Goal: Task Accomplishment & Management: Use online tool/utility

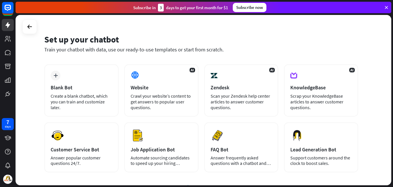
scroll to position [11, 0]
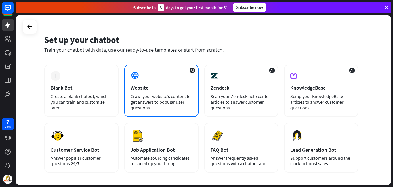
click at [145, 77] on div "AI Website Crawl your website’s content to get answers to popular user question…" at bounding box center [161, 91] width 74 height 52
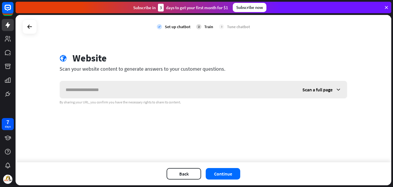
click at [165, 91] on input "text" at bounding box center [178, 89] width 237 height 17
click at [325, 94] on div "Scan a full page" at bounding box center [322, 89] width 50 height 17
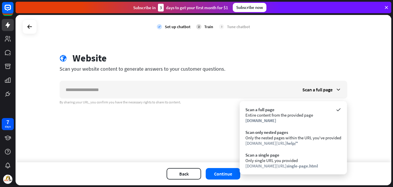
click at [200, 134] on div "check Set up chatbot 2 Train 3 Tune chatbot globe Website Scan your website con…" at bounding box center [204, 89] width 376 height 148
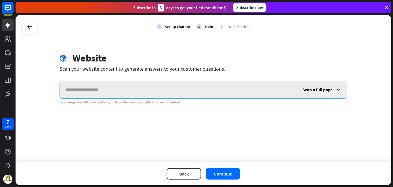
click at [176, 89] on input "text" at bounding box center [178, 89] width 237 height 17
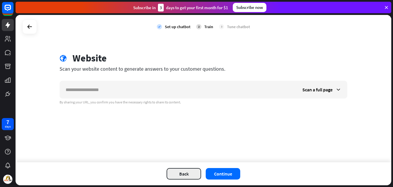
click at [186, 175] on button "Back" at bounding box center [184, 174] width 35 height 12
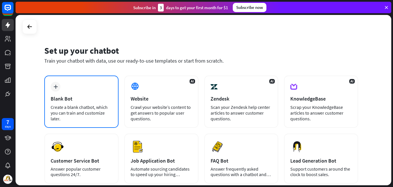
click at [67, 92] on div "plus Blank Bot Create a blank chatbot, which you can train and customize later." at bounding box center [81, 102] width 74 height 52
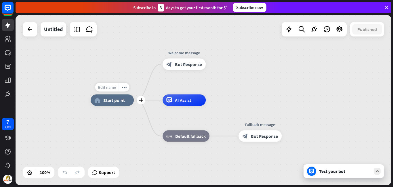
click at [112, 86] on span "Edit name" at bounding box center [107, 87] width 18 height 5
type input "***"
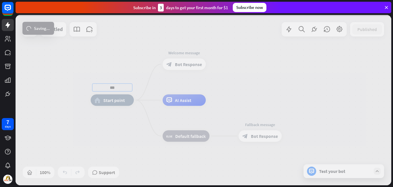
click at [139, 73] on div "*** home_2 Start point Welcome message block_bot_response Bot Response AI Assis…" at bounding box center [204, 100] width 376 height 171
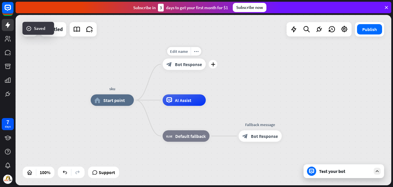
click at [181, 65] on span "Bot Response" at bounding box center [188, 65] width 27 height 6
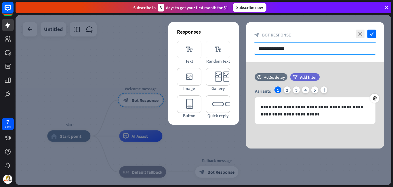
click at [276, 49] on input "**********" at bounding box center [315, 48] width 122 height 12
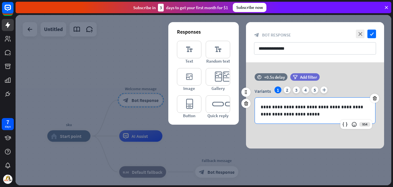
click at [284, 112] on p "**********" at bounding box center [315, 111] width 109 height 14
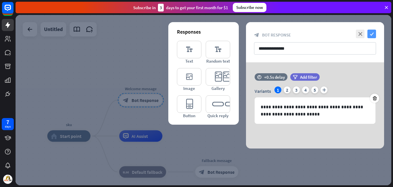
click at [368, 31] on icon "check" at bounding box center [372, 34] width 9 height 9
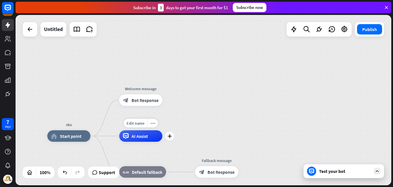
click at [153, 137] on div "AI Assist" at bounding box center [140, 137] width 43 height 12
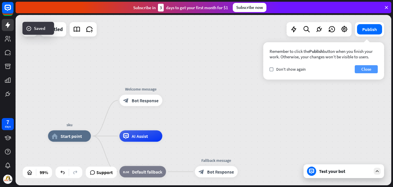
click at [372, 72] on button "Close" at bounding box center [366, 69] width 23 height 8
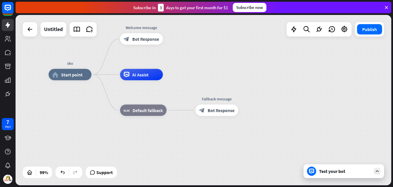
drag, startPoint x: 208, startPoint y: 114, endPoint x: 208, endPoint y: 53, distance: 61.6
click at [208, 53] on div "sku home_2 Start point Welcome message block_bot_response Bot Response AI Assis…" at bounding box center [204, 100] width 376 height 171
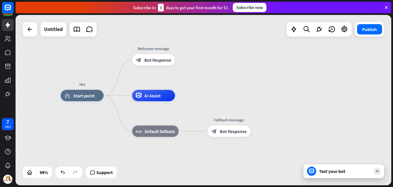
drag, startPoint x: 184, startPoint y: 75, endPoint x: 242, endPoint y: 107, distance: 65.7
click at [242, 107] on div "sku home_2 Start point Welcome message block_bot_response Bot Response AI Assis…" at bounding box center [247, 181] width 373 height 170
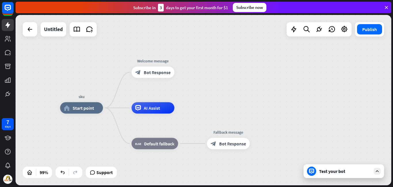
drag, startPoint x: 298, startPoint y: 75, endPoint x: 251, endPoint y: 76, distance: 46.9
click at [251, 76] on div "sku home_2 Start point Welcome message block_bot_response Bot Response AI Assis…" at bounding box center [204, 100] width 376 height 171
click at [338, 168] on div "Test your bot" at bounding box center [344, 172] width 81 height 14
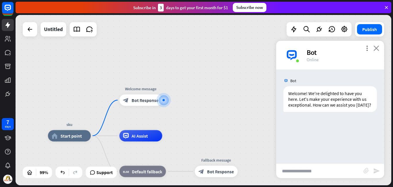
click at [377, 51] on icon "close" at bounding box center [377, 47] width 6 height 5
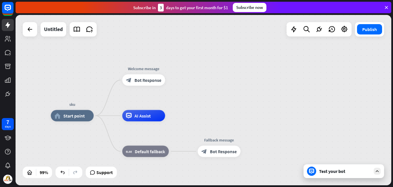
drag, startPoint x: 261, startPoint y: 70, endPoint x: 264, endPoint y: 49, distance: 20.6
click at [264, 49] on div "sku home_2 Start point Welcome message block_bot_response Bot Response AI Assis…" at bounding box center [204, 100] width 376 height 171
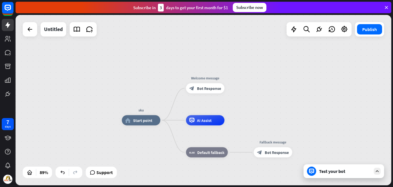
drag, startPoint x: 187, startPoint y: 111, endPoint x: 151, endPoint y: 79, distance: 48.9
click at [151, 79] on div "sku home_2 Start point Welcome message block_bot_response Bot Response AI Assis…" at bounding box center [204, 100] width 376 height 171
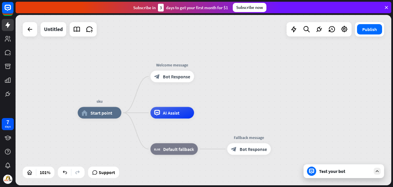
drag, startPoint x: 151, startPoint y: 78, endPoint x: 125, endPoint y: 77, distance: 26.5
click at [125, 77] on div "sku home_2 Start point Welcome message block_bot_response Bot Response AI Assis…" at bounding box center [204, 100] width 376 height 171
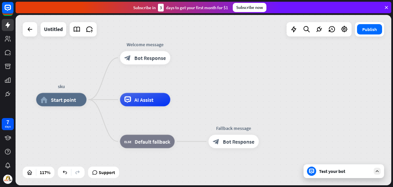
drag, startPoint x: 125, startPoint y: 77, endPoint x: 90, endPoint y: 58, distance: 39.8
click at [90, 58] on div "sku home_2 Start point Welcome message block_bot_response Bot Response AI Assis…" at bounding box center [204, 100] width 376 height 171
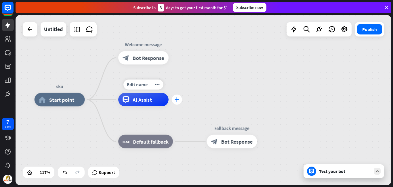
click at [177, 103] on div "plus" at bounding box center [177, 100] width 10 height 10
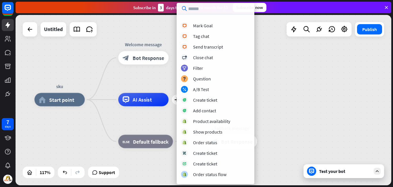
scroll to position [123, 0]
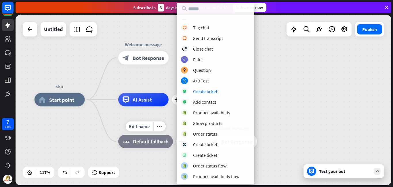
click at [154, 122] on div "more_horiz" at bounding box center [159, 127] width 12 height 10
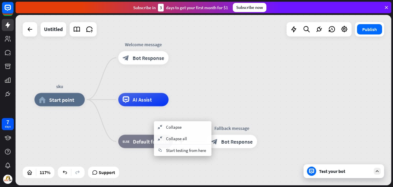
click at [143, 142] on span "Default fallback" at bounding box center [151, 141] width 36 height 7
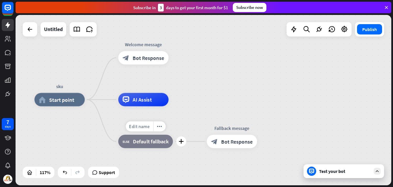
click at [145, 127] on span "Edit name" at bounding box center [139, 127] width 21 height 6
click at [223, 143] on span "Bot Response" at bounding box center [237, 141] width 32 height 7
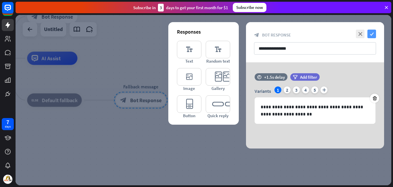
click at [371, 33] on icon "check" at bounding box center [372, 34] width 9 height 9
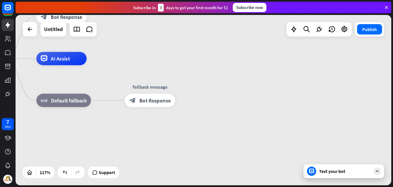
drag, startPoint x: 303, startPoint y: 62, endPoint x: 370, endPoint y: 65, distance: 66.6
click at [370, 65] on div "sku home_2 Start point Welcome message block_bot_response Bot Response AI Assis…" at bounding box center [171, 158] width 438 height 199
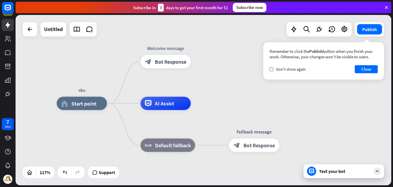
drag, startPoint x: 298, startPoint y: 64, endPoint x: 348, endPoint y: 109, distance: 67.7
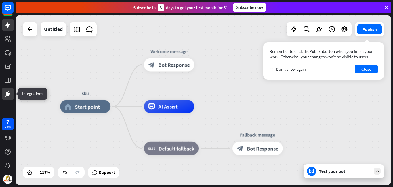
click at [12, 93] on link at bounding box center [8, 94] width 12 height 12
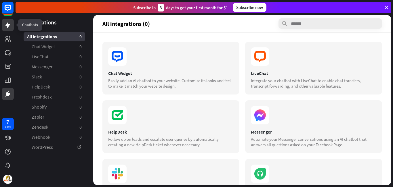
click at [10, 24] on icon at bounding box center [7, 25] width 7 height 7
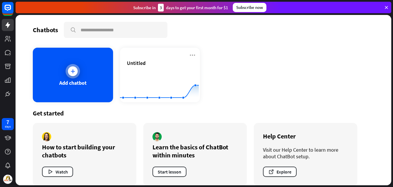
click at [61, 79] on div "Add chatbot" at bounding box center [73, 75] width 80 height 55
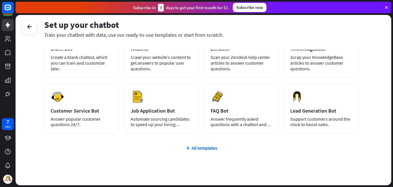
scroll to position [67, 0]
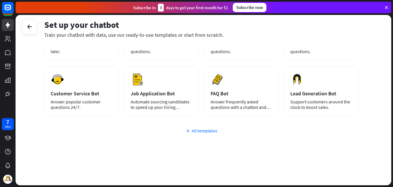
click at [200, 134] on div "All templates" at bounding box center [201, 131] width 314 height 6
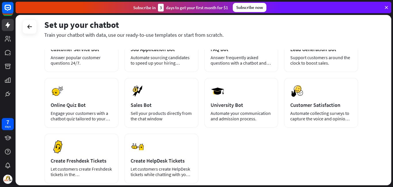
scroll to position [0, 0]
